Goal: Task Accomplishment & Management: Manage account settings

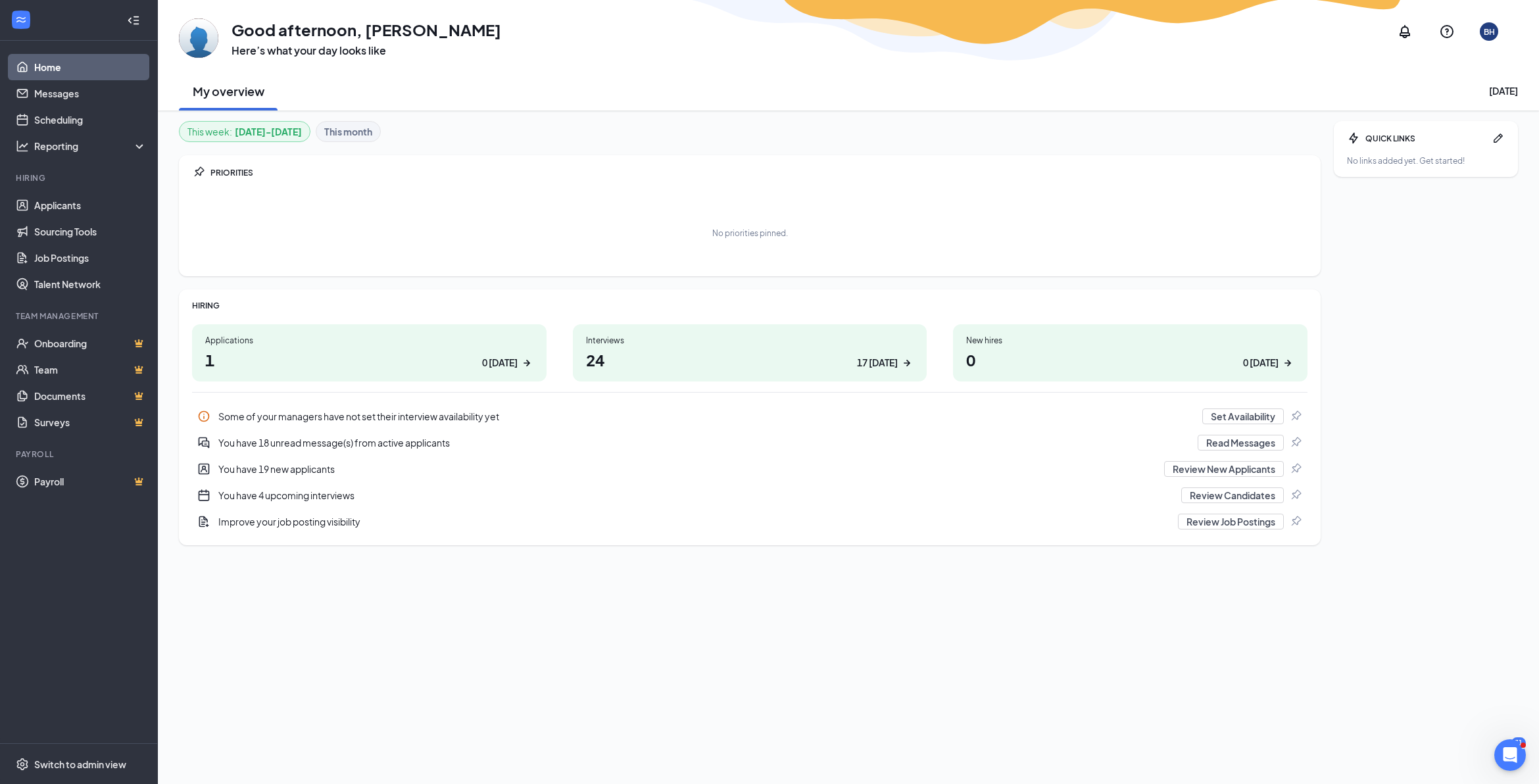
click at [170, 116] on div "This week : [DATE] - [DATE] This month PRIORITIES No priorities pinned. HIRING …" at bounding box center [848, 447] width 1381 height 674
click at [107, 119] on link "Scheduling" at bounding box center [90, 120] width 112 height 27
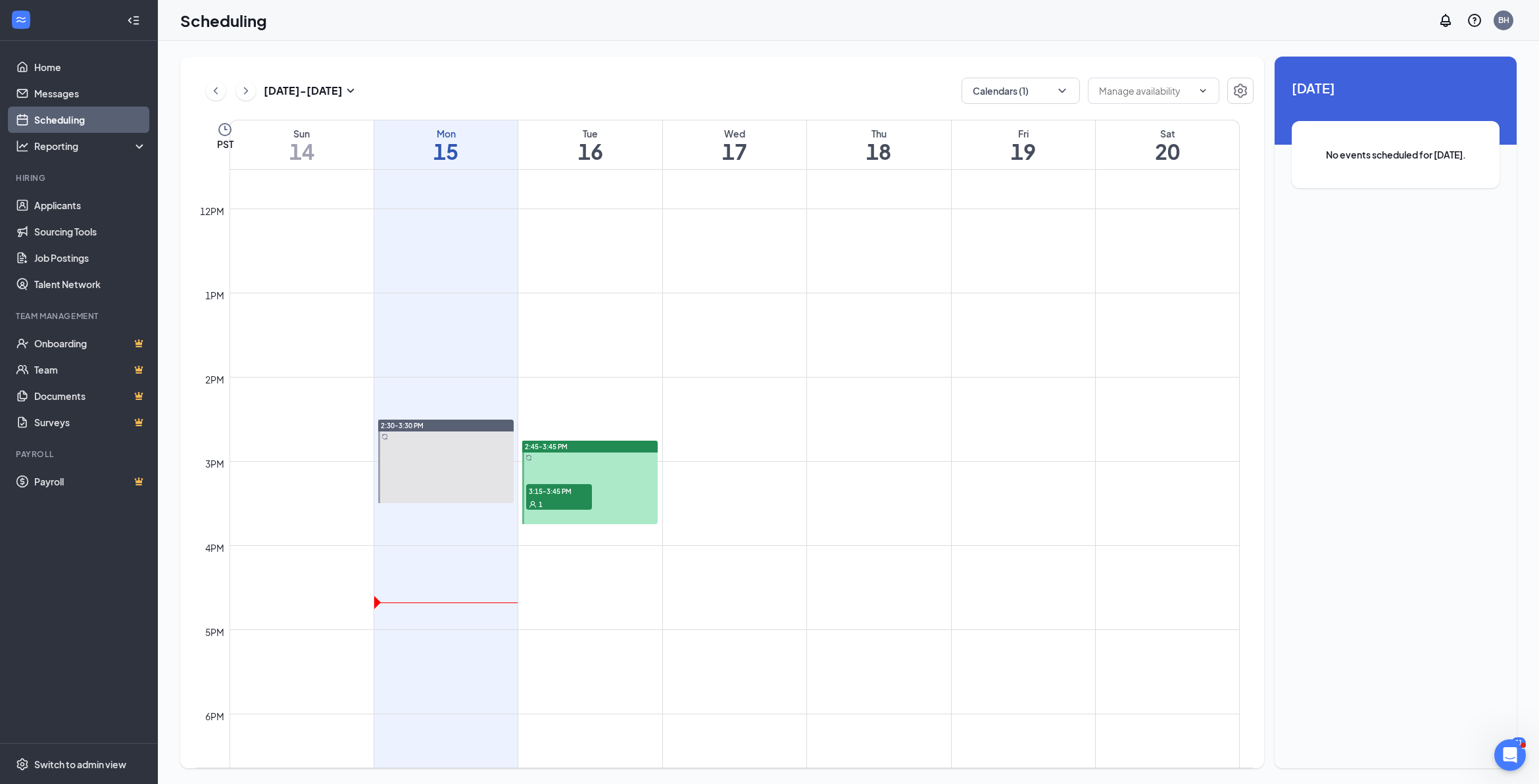
scroll to position [975, 0]
click at [559, 504] on div "1" at bounding box center [559, 501] width 66 height 13
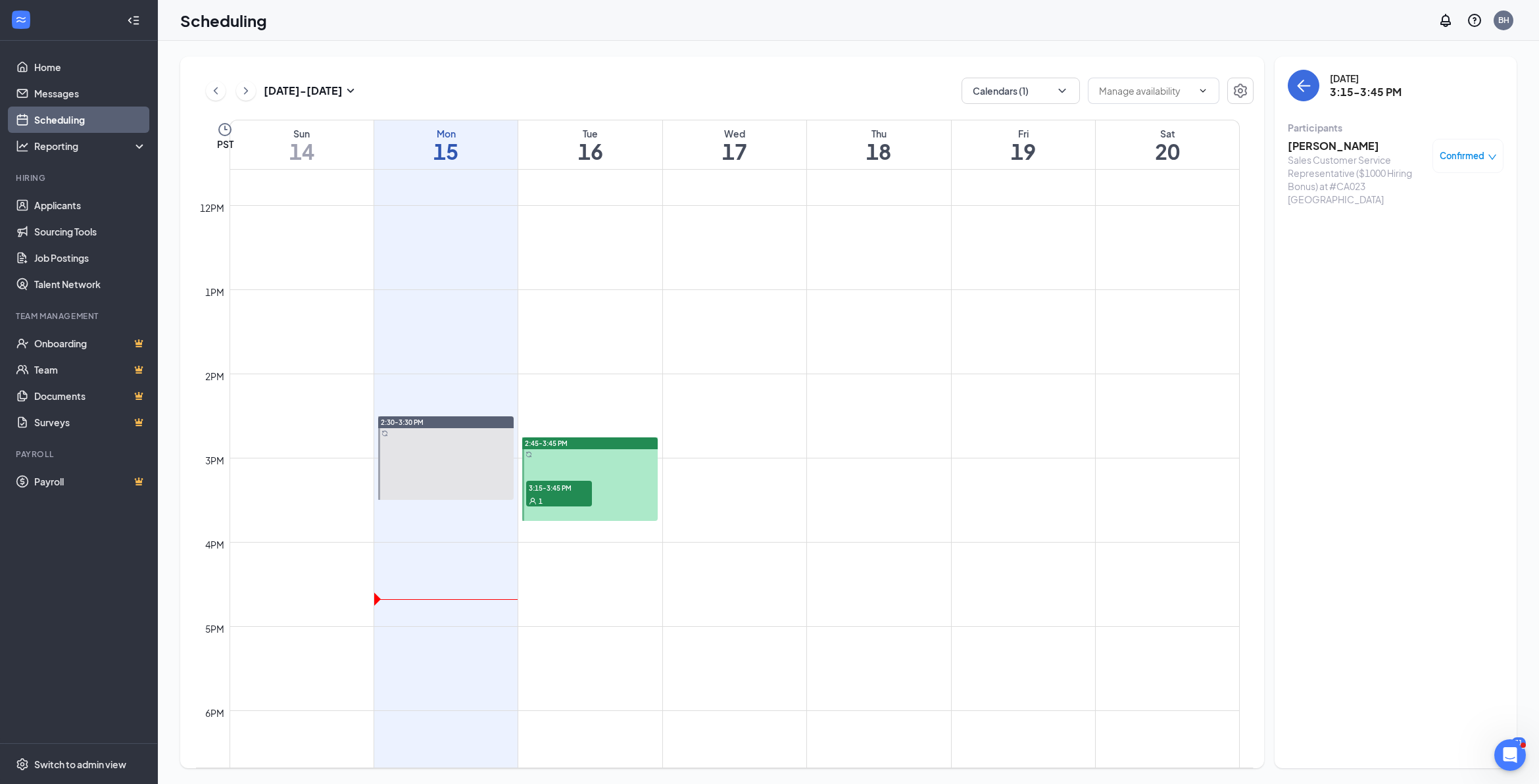
click at [574, 446] on div "2:45-3:45 PM" at bounding box center [589, 443] width 136 height 11
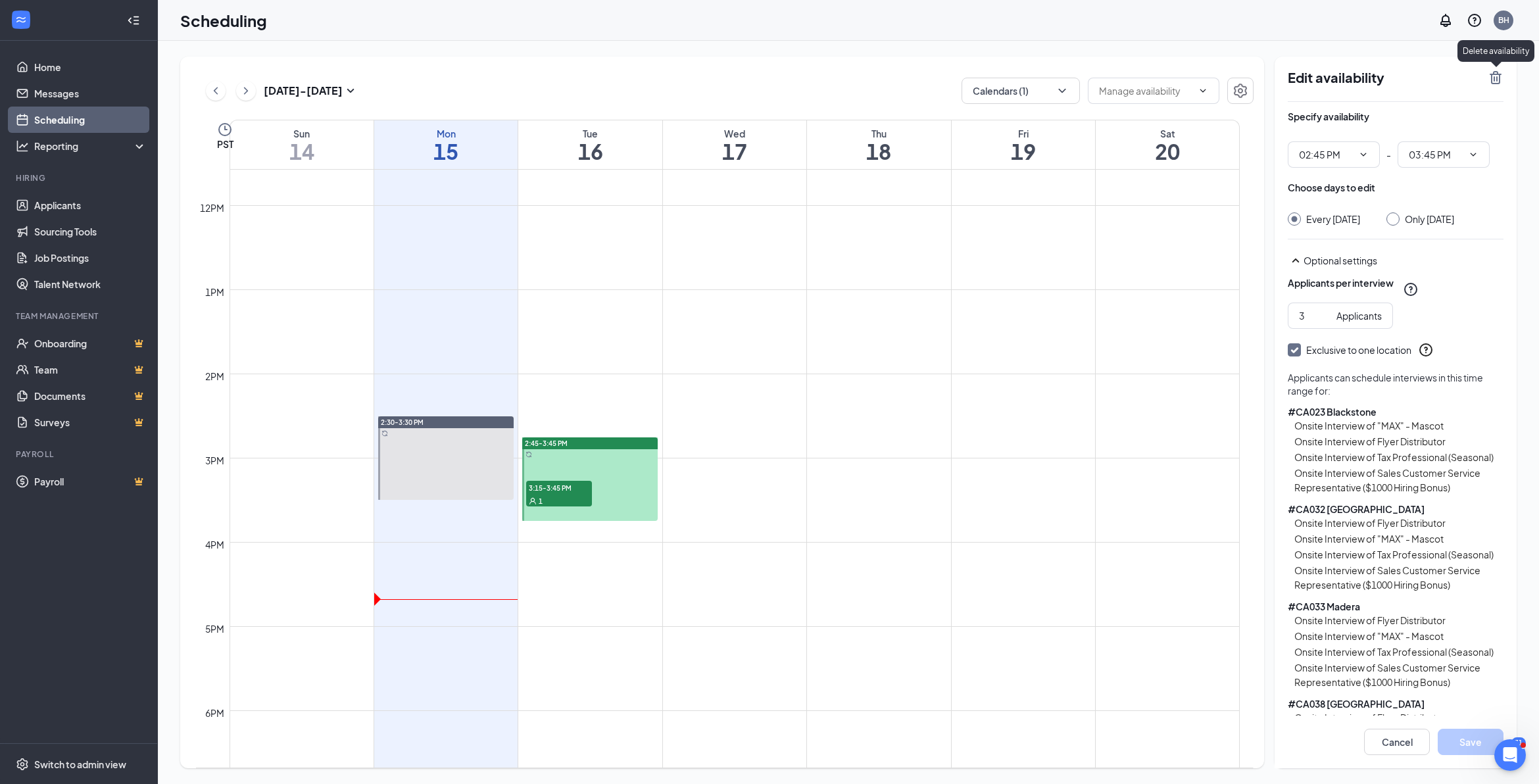
click at [1489, 74] on icon "TrashOutline" at bounding box center [1495, 77] width 16 height 16
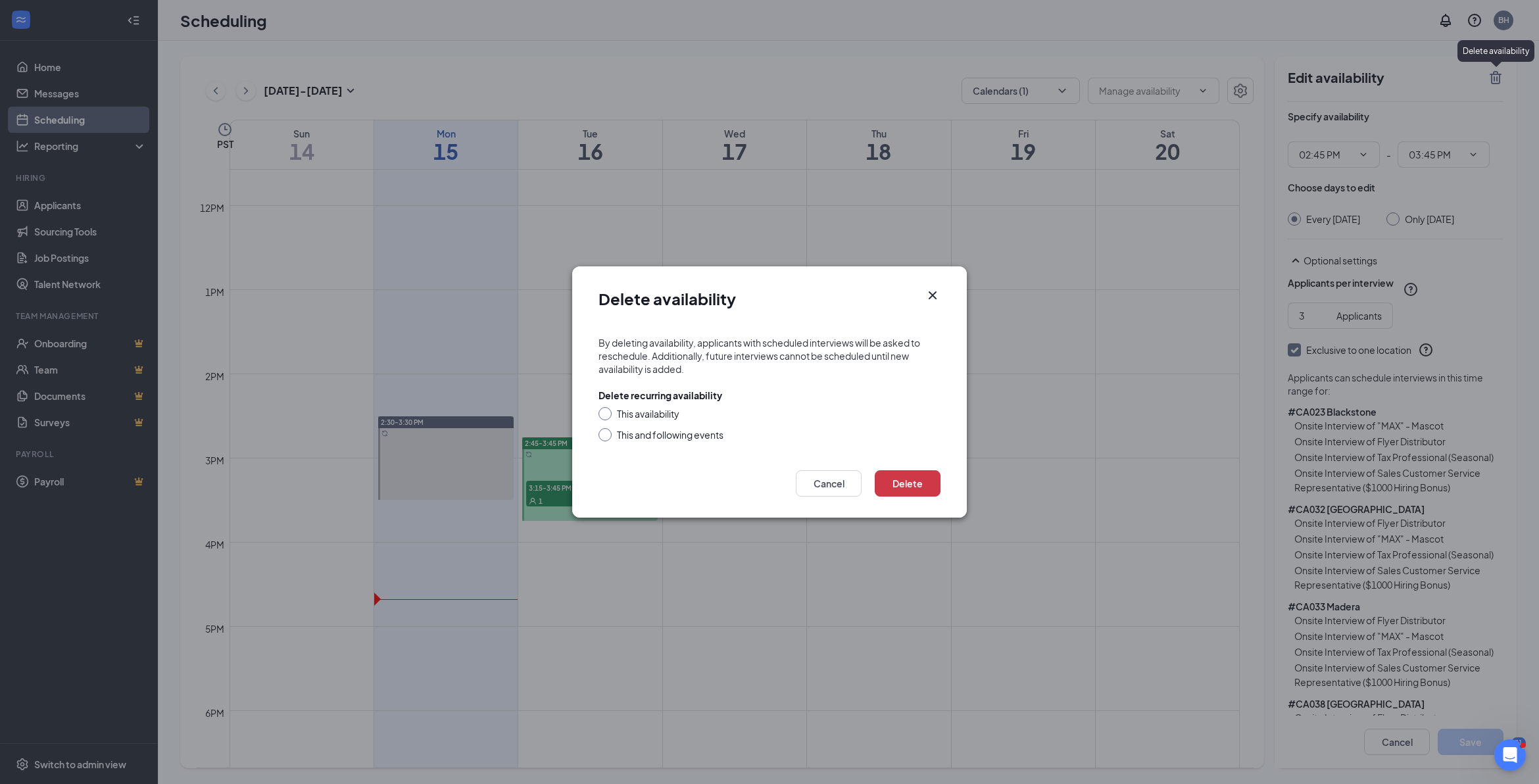
click at [604, 410] on input "This availability" at bounding box center [604, 411] width 10 height 10
radio input "true"
click at [919, 478] on button "Delete" at bounding box center [907, 484] width 66 height 27
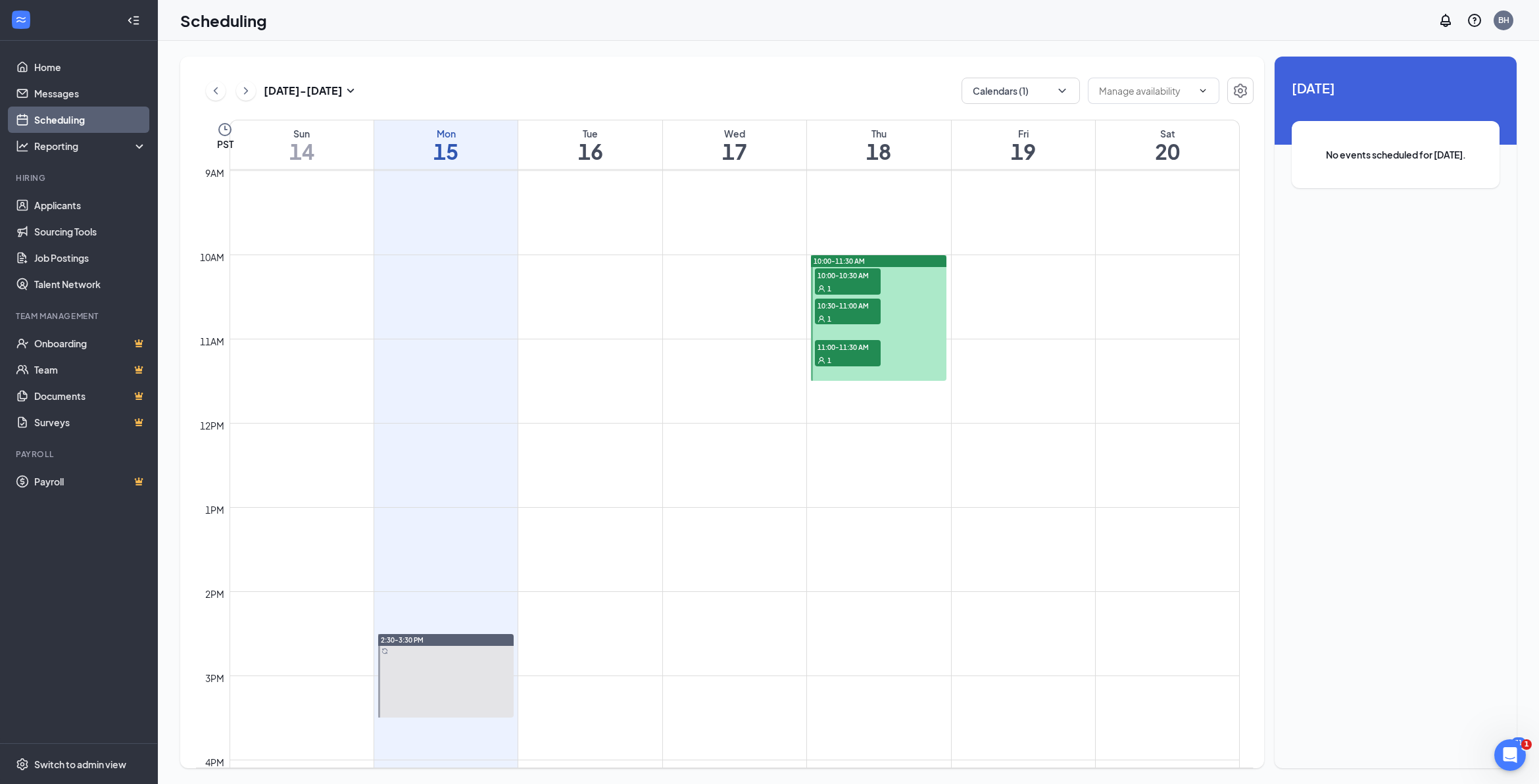
scroll to position [728, 0]
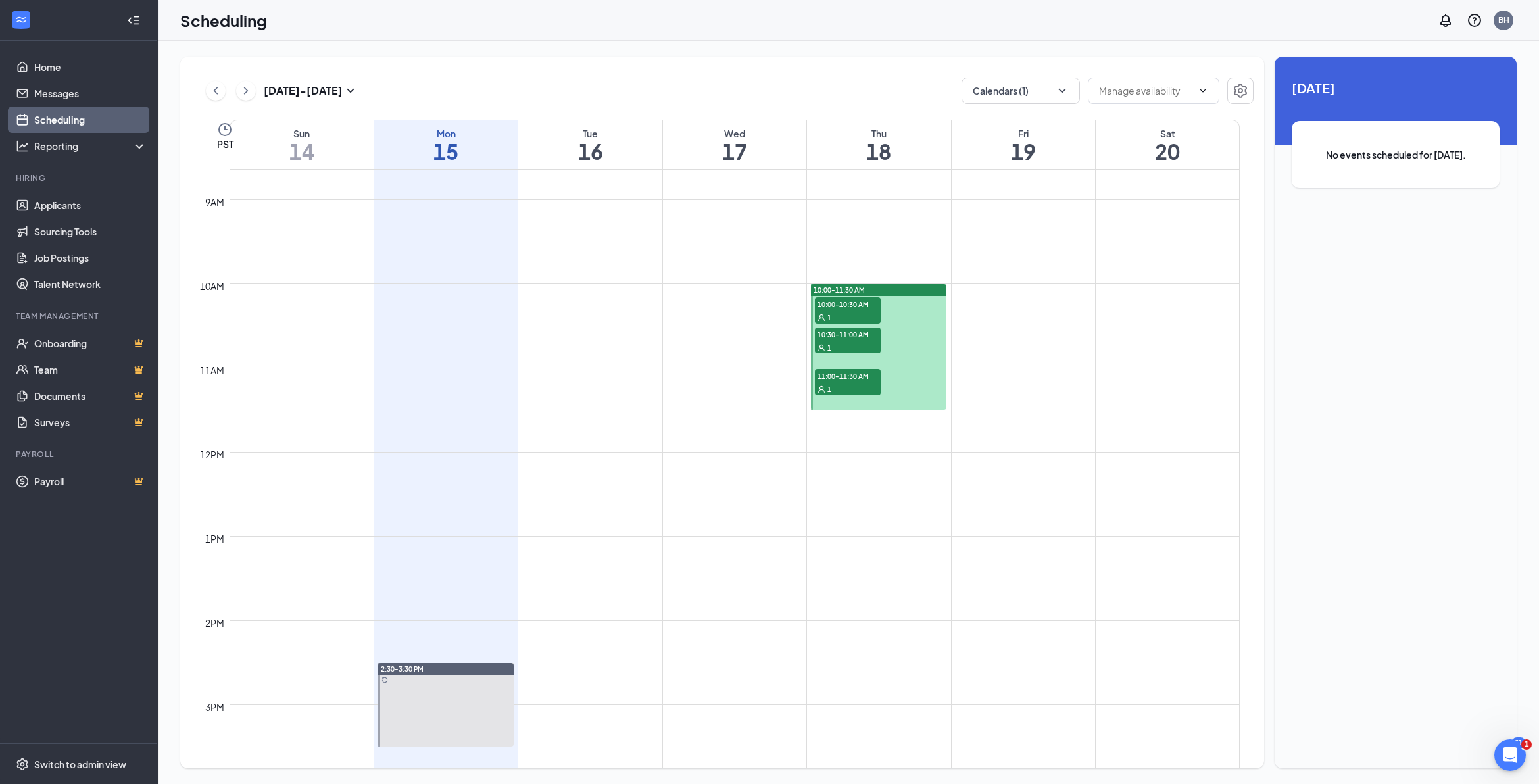
click at [907, 307] on div at bounding box center [878, 347] width 136 height 125
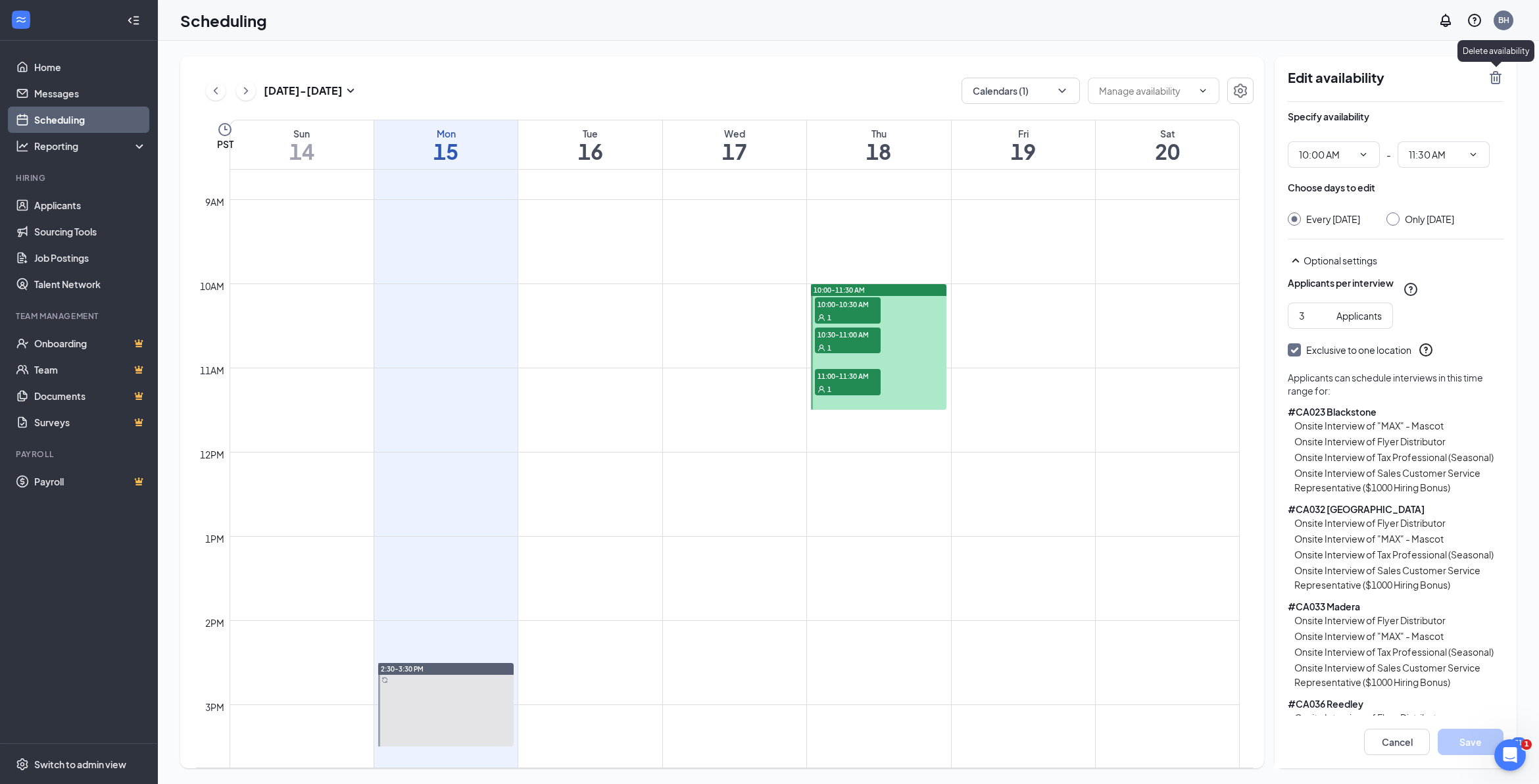
click at [1495, 80] on icon "TrashOutline" at bounding box center [1495, 77] width 16 height 16
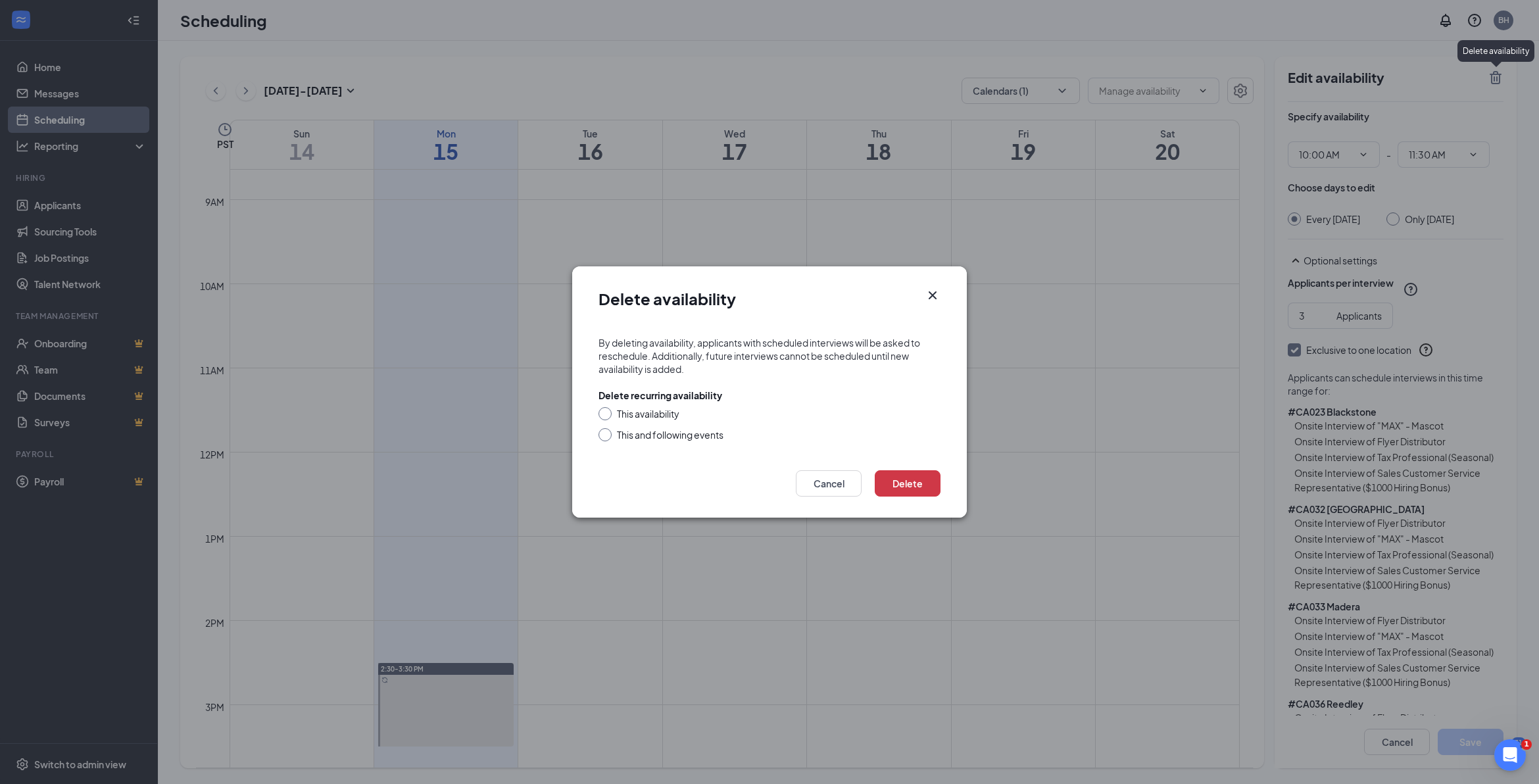
click at [604, 406] on div "Delete recurring availability This availability This and following events" at bounding box center [770, 414] width 342 height 52
click at [607, 415] on input "This availability" at bounding box center [604, 411] width 10 height 10
radio input "true"
click at [905, 488] on button "Delete" at bounding box center [907, 484] width 66 height 27
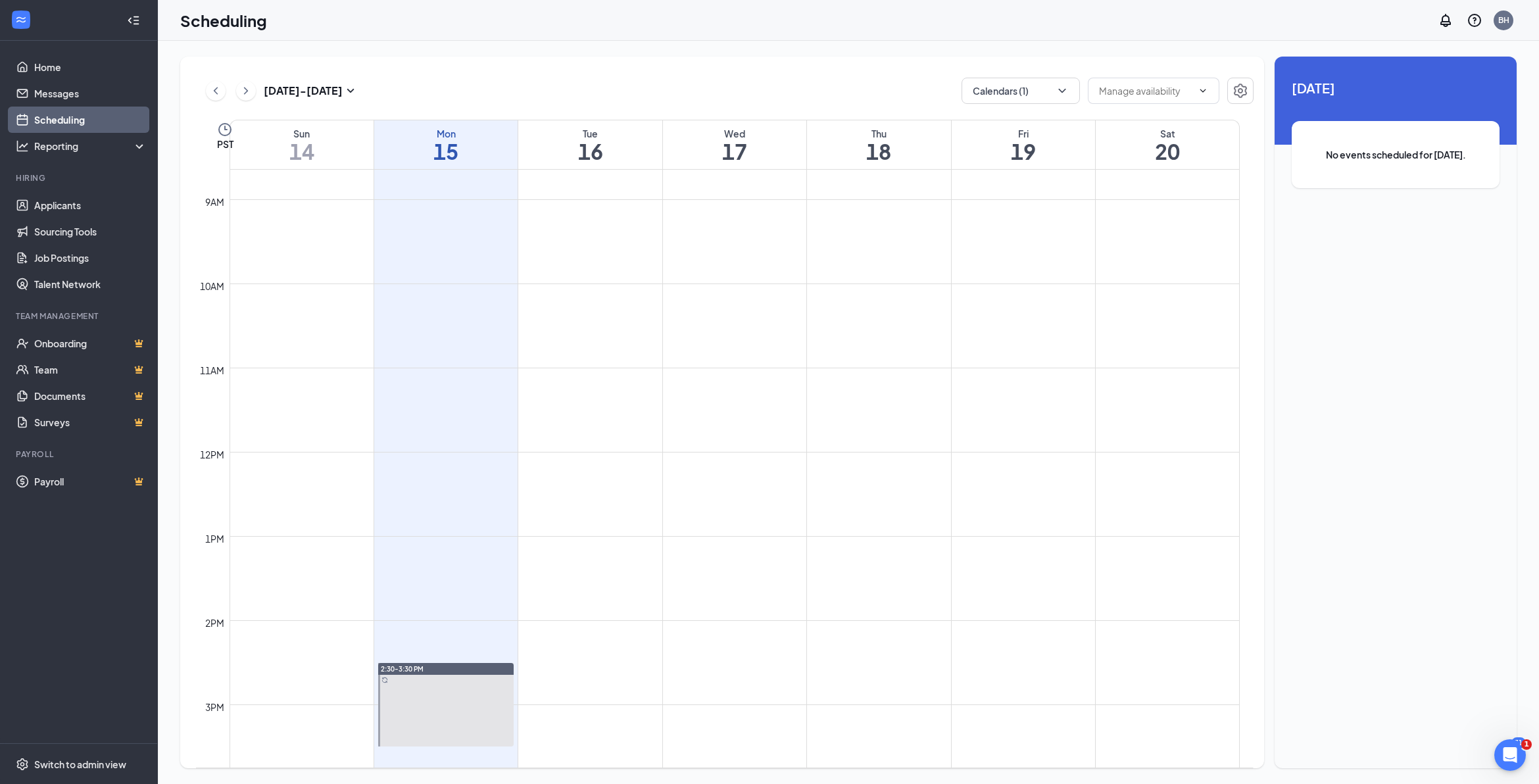
click at [1082, 633] on td at bounding box center [735, 631] width 1010 height 21
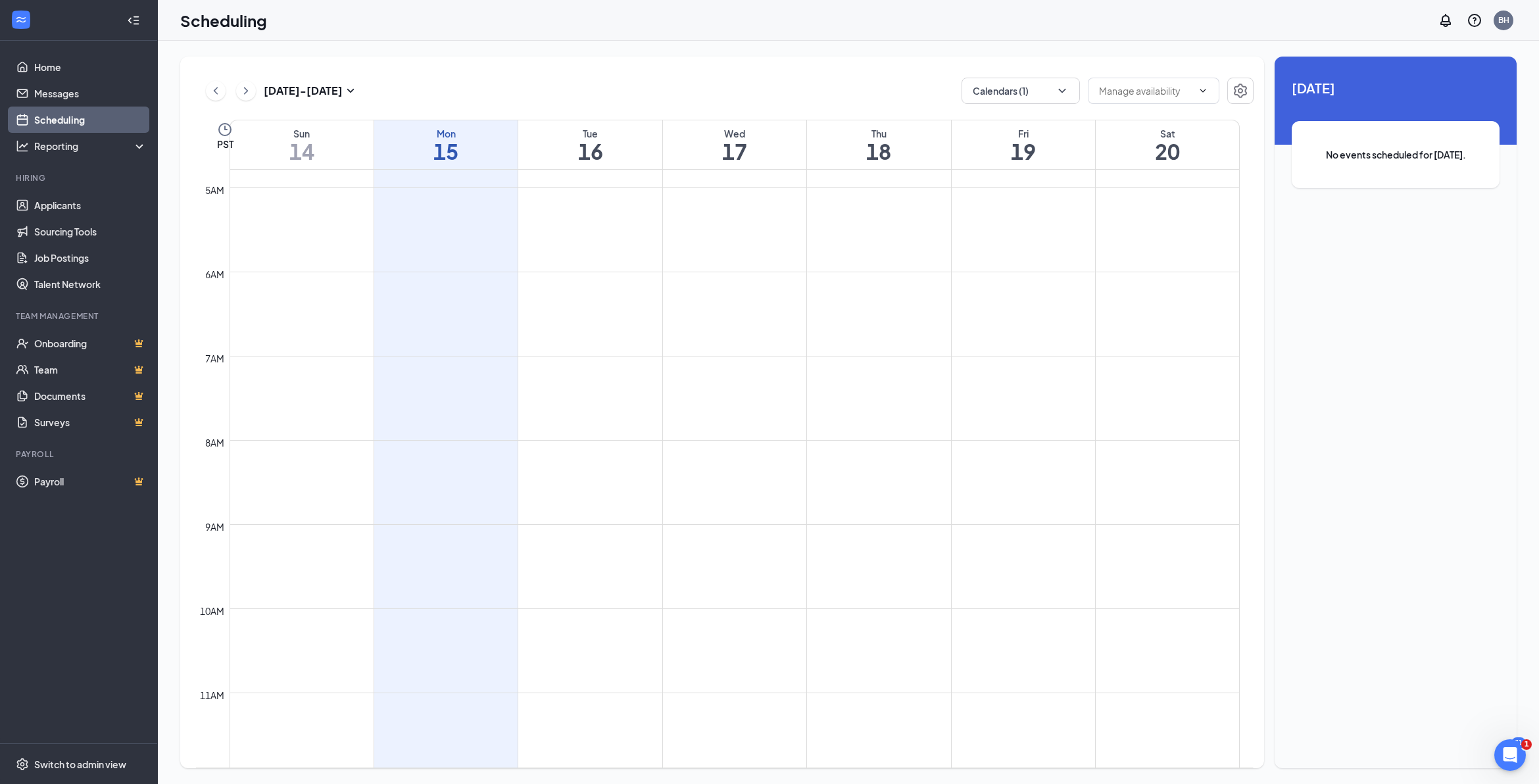
scroll to position [317, 0]
click at [244, 96] on icon "ChevronRight" at bounding box center [246, 90] width 13 height 16
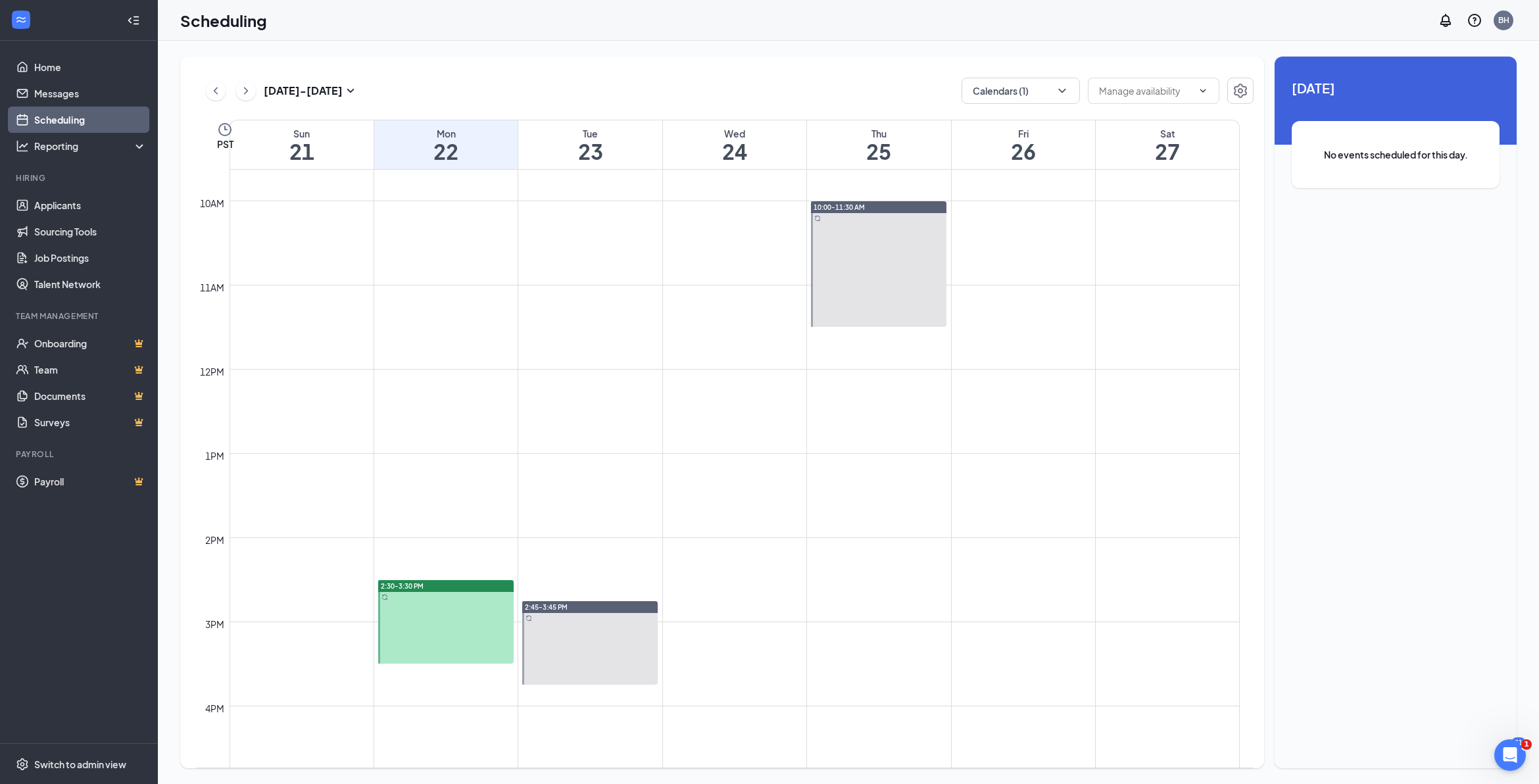
scroll to position [811, 0]
click at [44, 63] on link "Home" at bounding box center [90, 67] width 112 height 27
